Goal: Complete application form: Complete application form

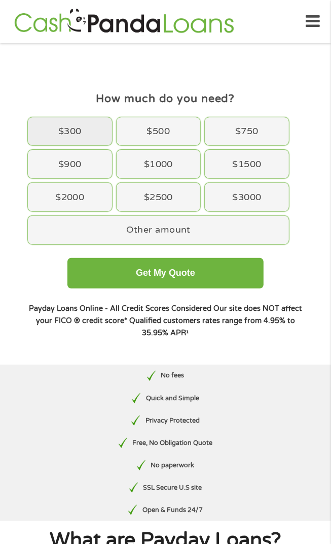
click at [71, 135] on div "$300" at bounding box center [70, 131] width 84 height 28
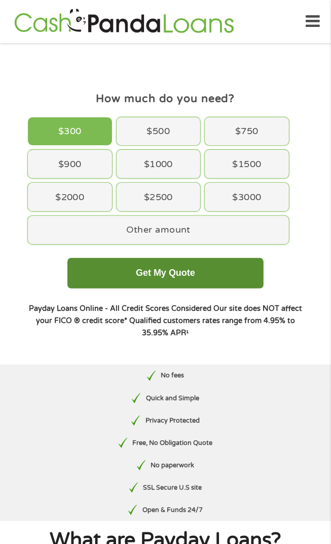
click at [135, 288] on button "Get My Quote" at bounding box center [165, 273] width 196 height 30
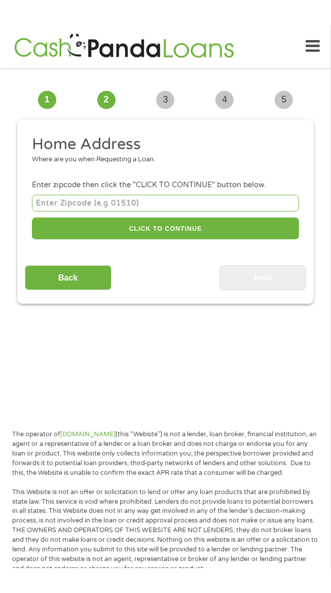
scroll to position [8, 0]
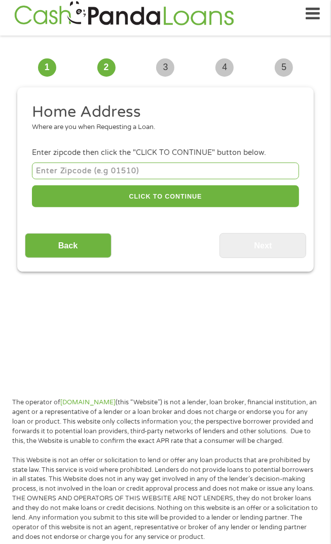
click at [61, 179] on input "number" at bounding box center [165, 170] width 267 height 17
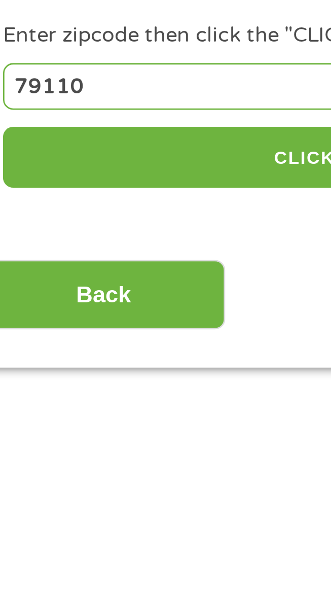
type input "79110"
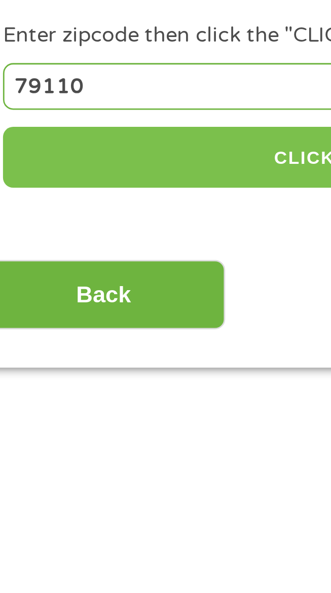
click at [60, 207] on button "CLICK TO CONTINUE" at bounding box center [165, 196] width 267 height 22
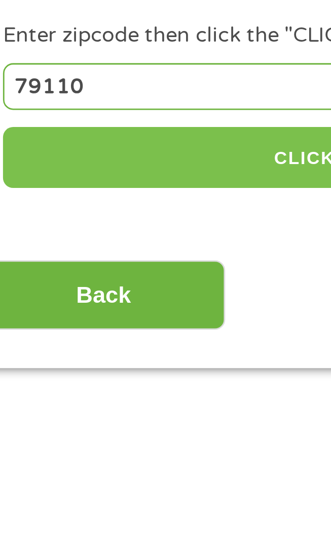
type input "79110"
type input "Amarillo"
select select "Texas"
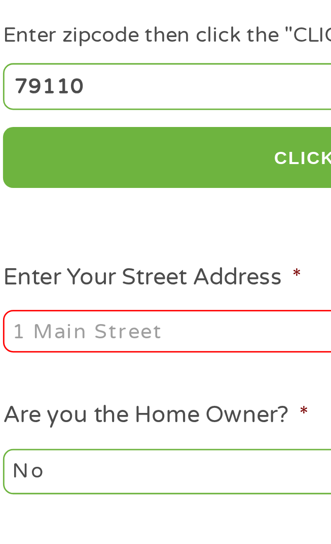
click at [59, 266] on input "Enter Your Street Address *" at bounding box center [95, 258] width 126 height 15
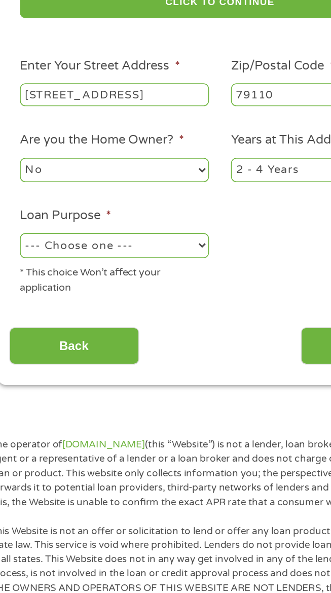
type input "6911 Green Haven Road"
click at [96, 317] on select "No Yes" at bounding box center [95, 308] width 126 height 16
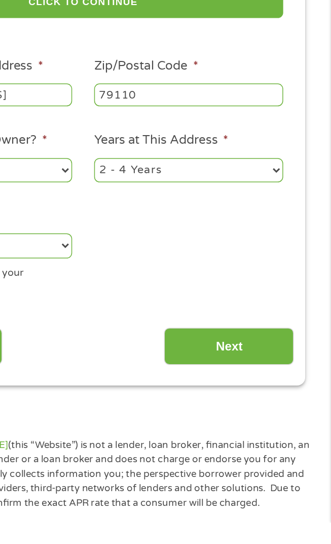
click at [219, 317] on select "1 Year or less 1 - 2 Years 2 - 4 Years Over 4 Years" at bounding box center [236, 308] width 126 height 16
select select "60months"
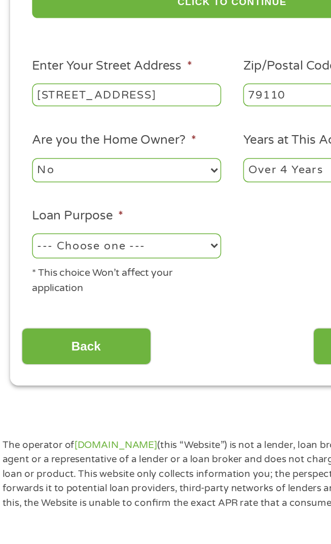
click at [55, 367] on select "--- Choose one --- Pay Bills Debt Consolidation Home Improvement Major Purchase…" at bounding box center [95, 359] width 126 height 16
select select "shorttermcash"
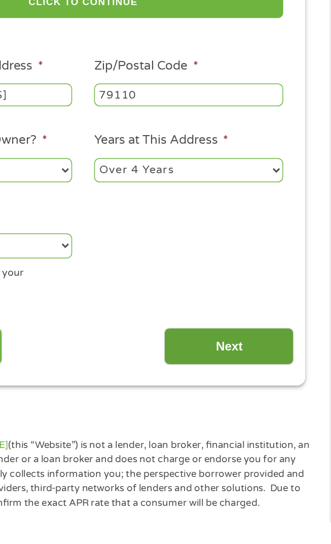
click at [253, 438] on input "Next" at bounding box center [263, 426] width 87 height 25
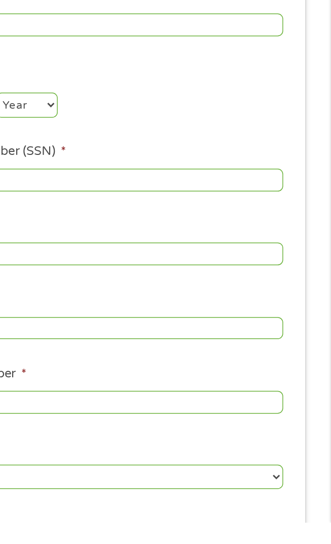
scroll to position [0, 0]
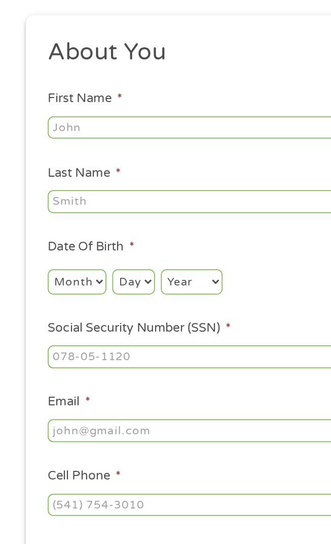
click at [44, 142] on input "First Name *" at bounding box center [165, 133] width 267 height 15
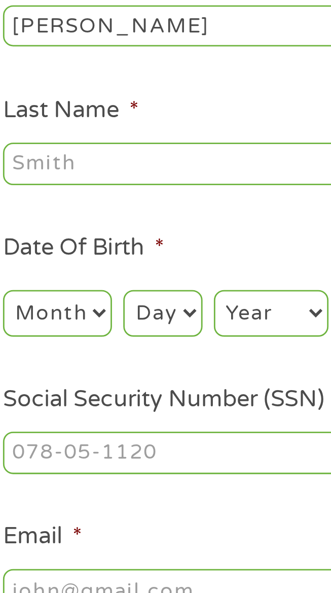
scroll to position [36, 0]
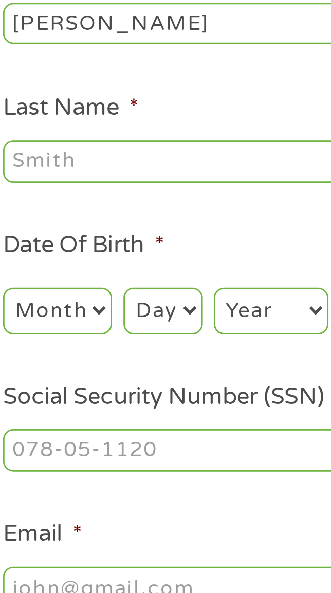
type input "Pamela"
click at [46, 191] on input "Last Name *" at bounding box center [165, 183] width 267 height 15
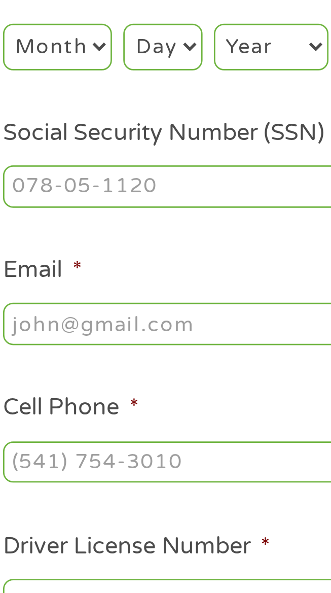
type input "Darwin"
click at [63, 245] on select "Month 1 2 3 4 5 6 7 8 9 10 11 12" at bounding box center [51, 236] width 39 height 16
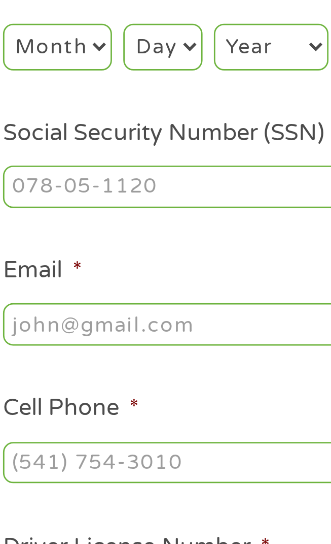
select select "4"
click at [103, 245] on select "Day 1 2 3 4 5 6 7 8 9 10 11 12 13 14 15 16 17 18 19 20 21 22 23 24 25 26 27 28 …" at bounding box center [89, 236] width 28 height 16
select select "27"
click at [149, 245] on select "Year 2007 2006 2005 2004 2003 2002 2001 2000 1999 1998 1997 1996 1995 1994 1993…" at bounding box center [128, 236] width 41 height 16
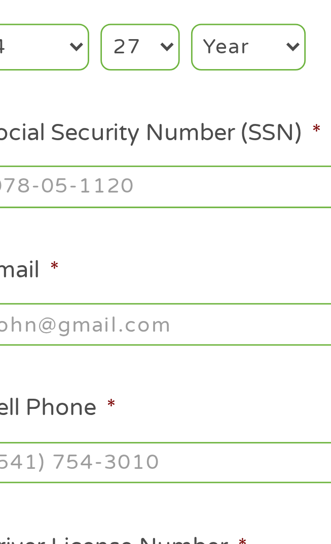
select select "1965"
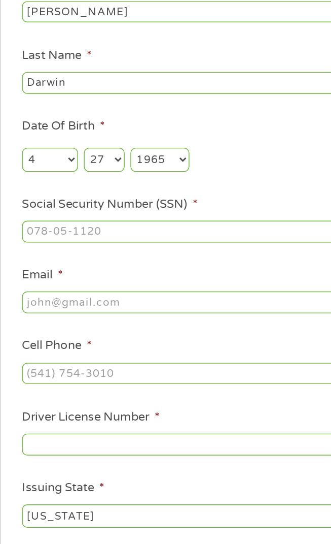
click at [51, 294] on input "Social Security Number (SSN) *" at bounding box center [165, 286] width 267 height 15
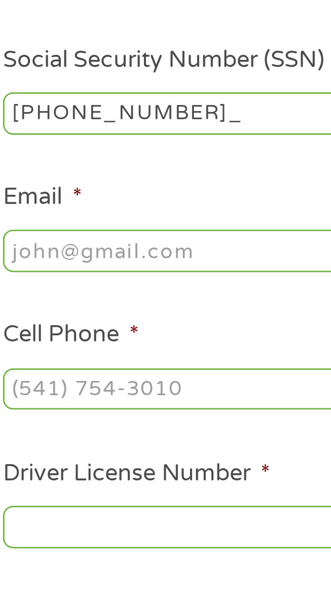
type input "411-19-1397"
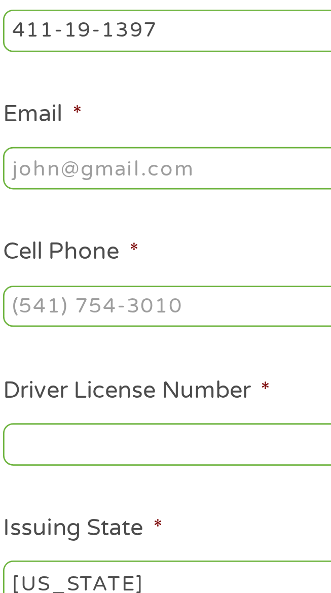
click at [44, 344] on input "Email *" at bounding box center [165, 335] width 267 height 15
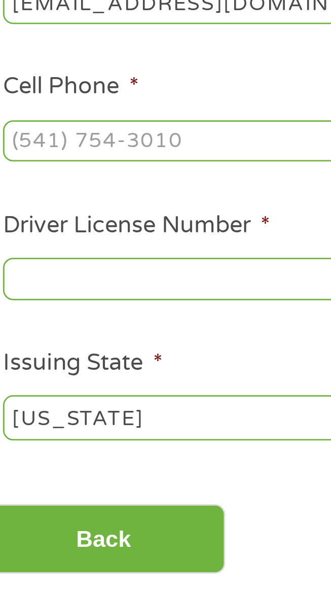
type input "ridg3_i5_h3r3@yahoo.com"
click at [46, 393] on input "Cell Phone *" at bounding box center [165, 385] width 267 height 15
type input "(786) 831-1887"
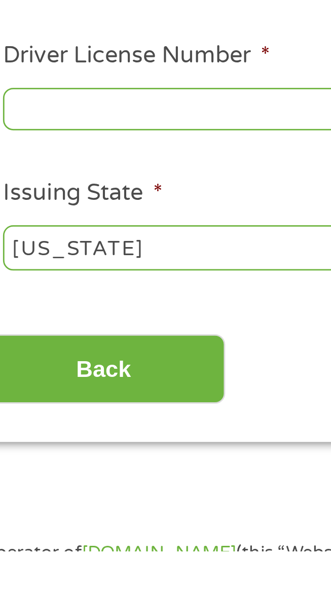
click at [44, 443] on input "Driver License Number *" at bounding box center [165, 434] width 267 height 15
click at [43, 443] on input "Driver License Number *" at bounding box center [165, 434] width 267 height 15
click at [47, 443] on input "Driver License Number *" at bounding box center [165, 434] width 267 height 15
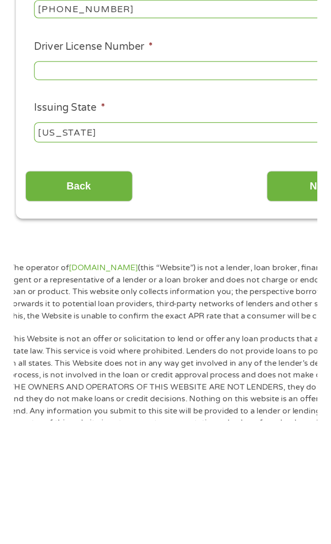
scroll to position [172, 0]
